Goal: Check status: Check status

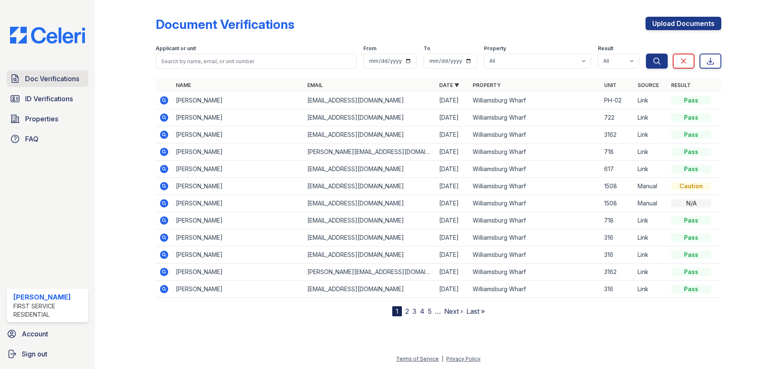
click at [47, 78] on span "Doc Verifications" at bounding box center [52, 79] width 54 height 10
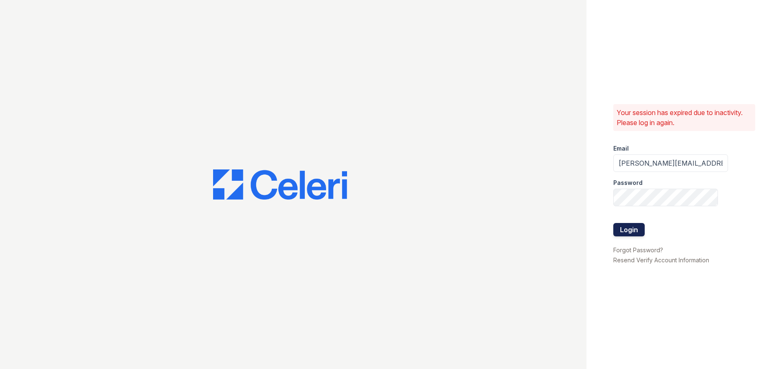
click at [632, 234] on button "Login" at bounding box center [628, 229] width 31 height 13
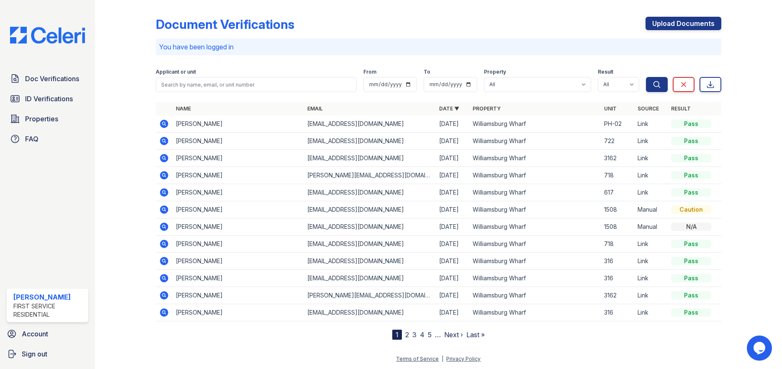
click at [162, 141] on icon at bounding box center [164, 141] width 10 height 10
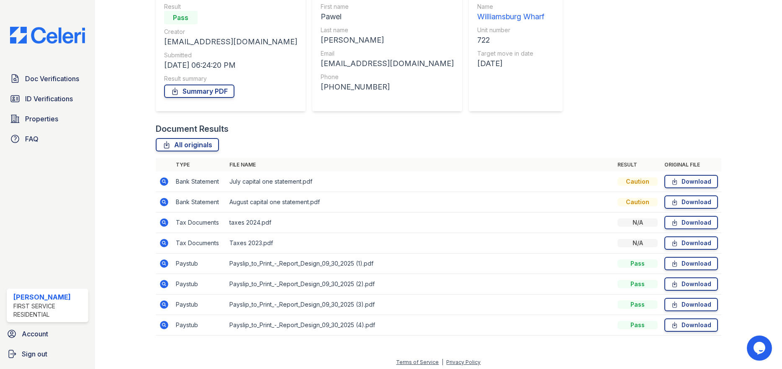
scroll to position [84, 0]
